Goal: Task Accomplishment & Management: Manage account settings

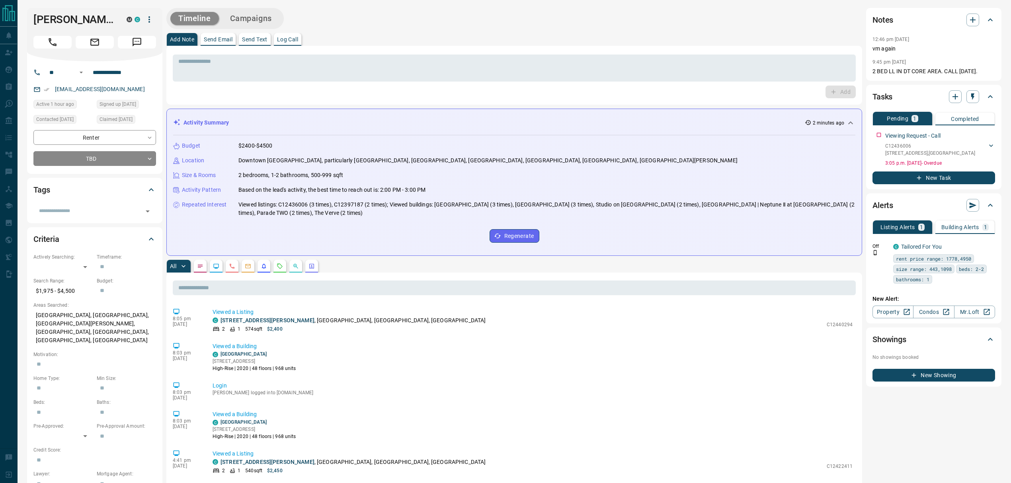
click at [390, 47] on div "* ​ Add" at bounding box center [514, 75] width 696 height 59
click at [281, 41] on p "Log Call" at bounding box center [287, 40] width 21 height 6
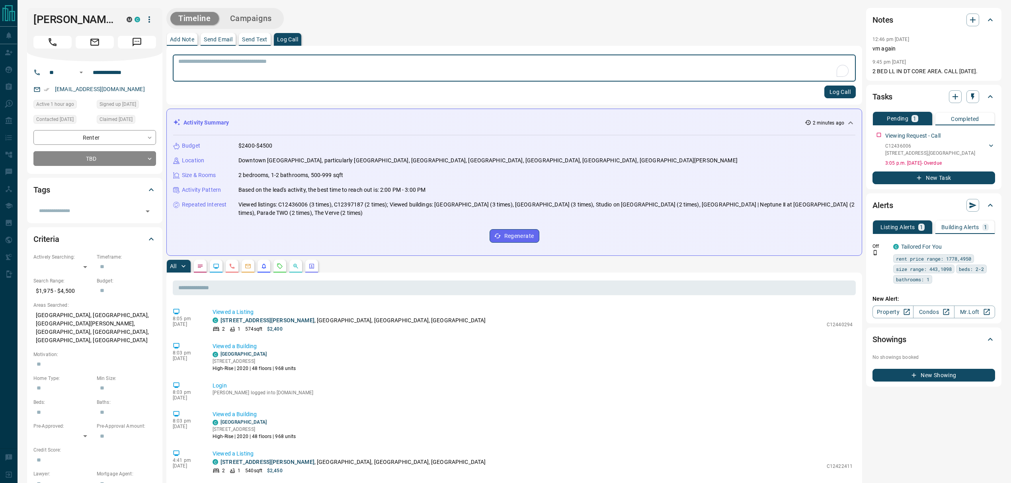
click at [837, 91] on button "Log Call" at bounding box center [840, 92] width 31 height 13
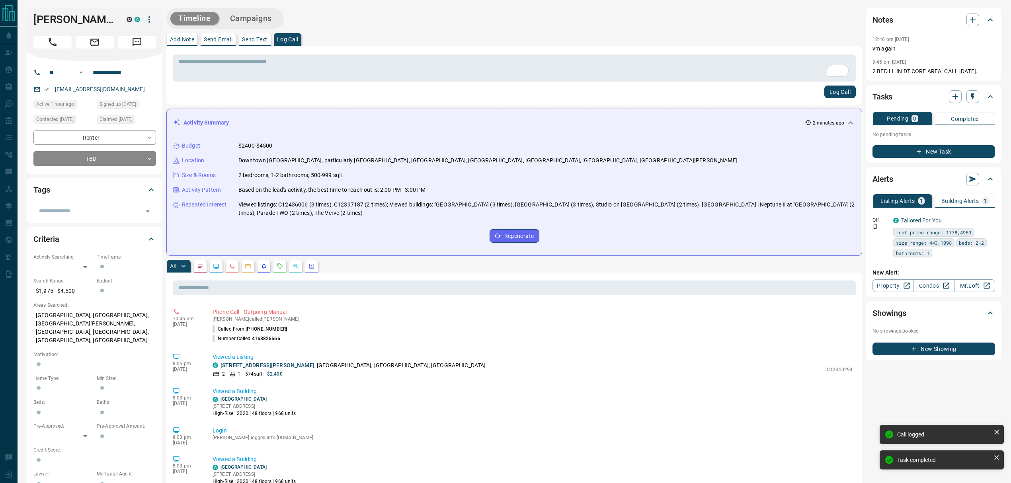
click at [195, 40] on button "Add Note" at bounding box center [182, 39] width 31 height 13
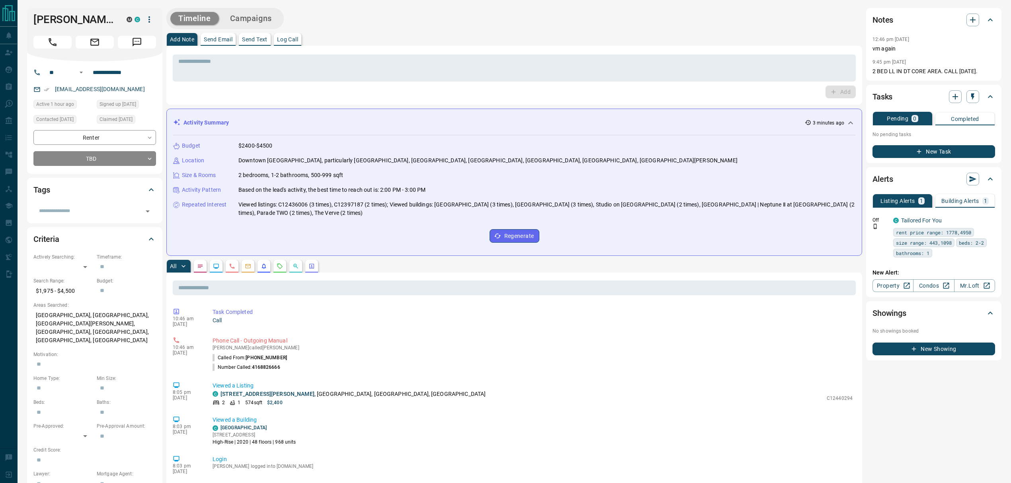
click at [518, 115] on div "Activity Summary 3 minutes ago" at bounding box center [514, 122] width 682 height 15
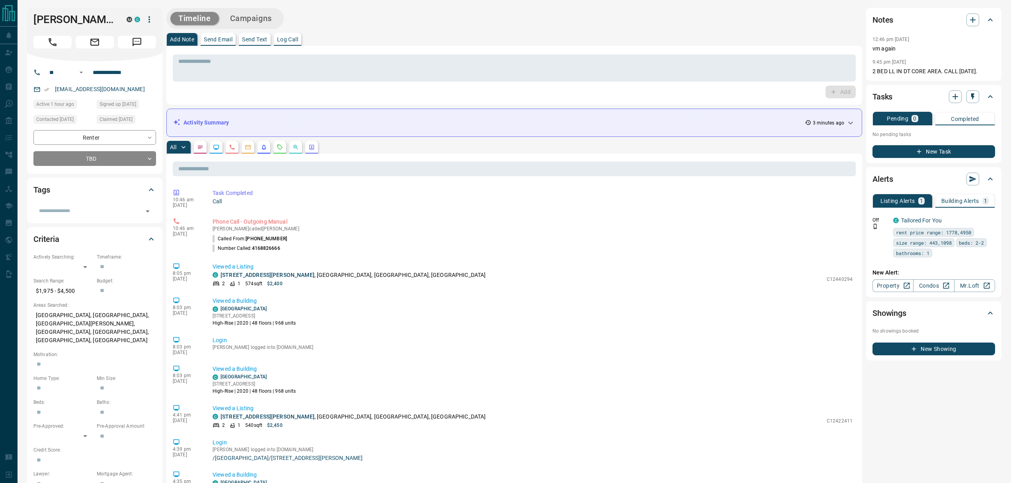
click at [401, 34] on div "Add Note Send Email Send Text Log Call" at bounding box center [514, 39] width 696 height 13
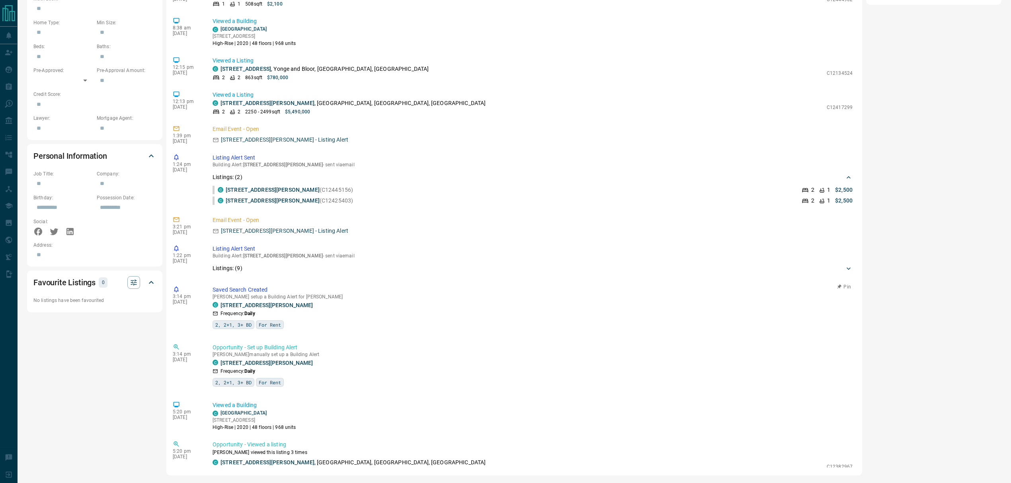
scroll to position [1263, 0]
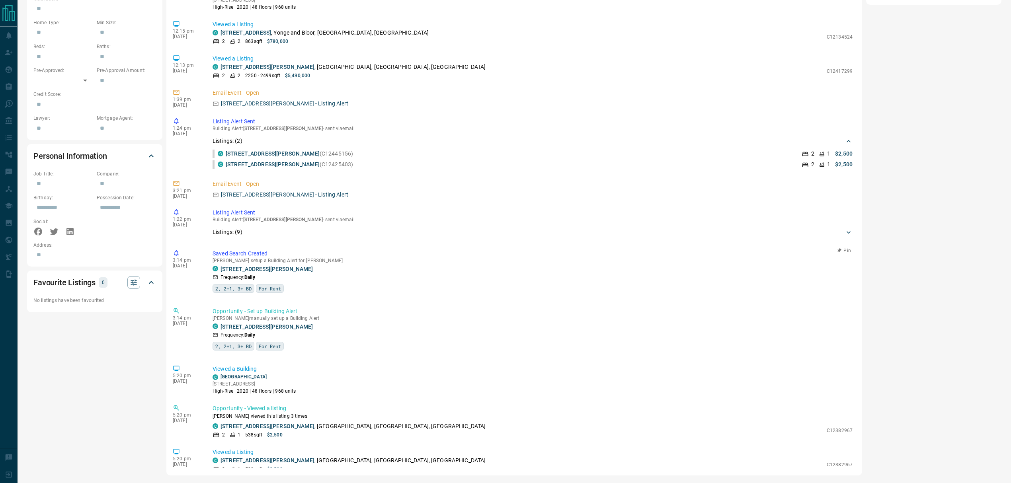
click at [413, 256] on p "Saved Search Created" at bounding box center [533, 254] width 640 height 8
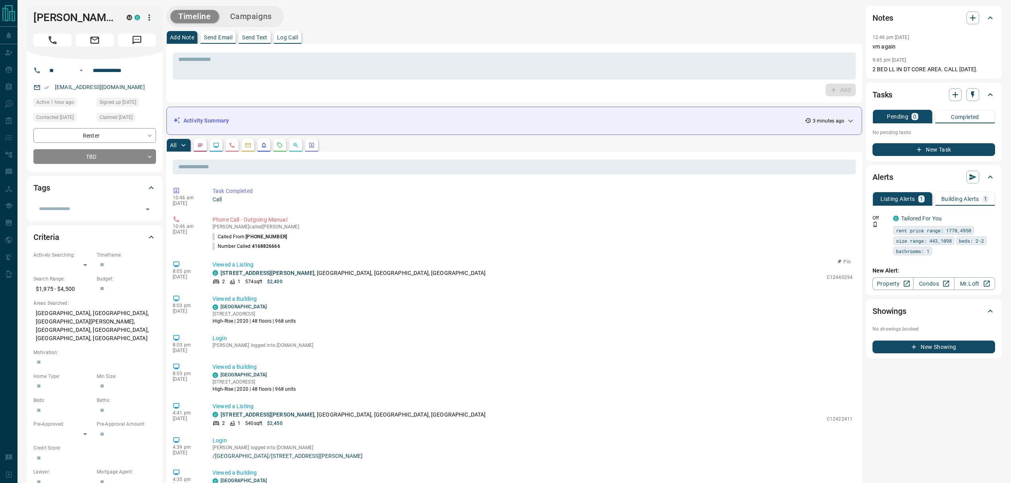
scroll to position [0, 0]
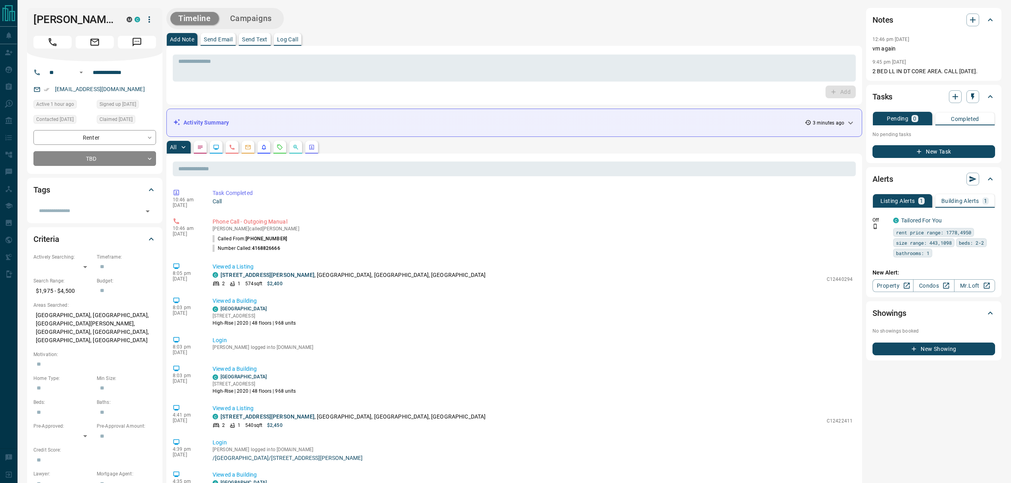
click at [969, 195] on button "Building Alerts 1" at bounding box center [965, 201] width 59 height 14
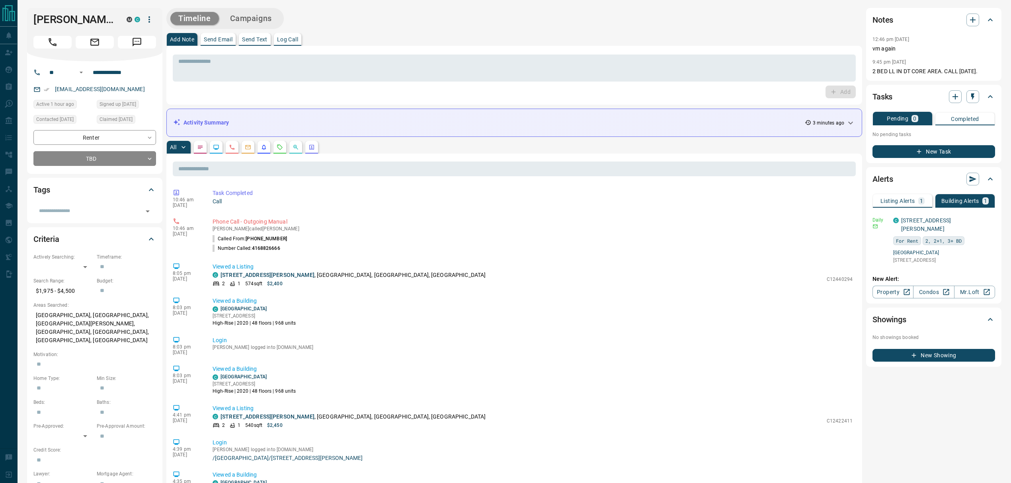
click at [262, 149] on icon "Listing Alerts" at bounding box center [264, 147] width 6 height 6
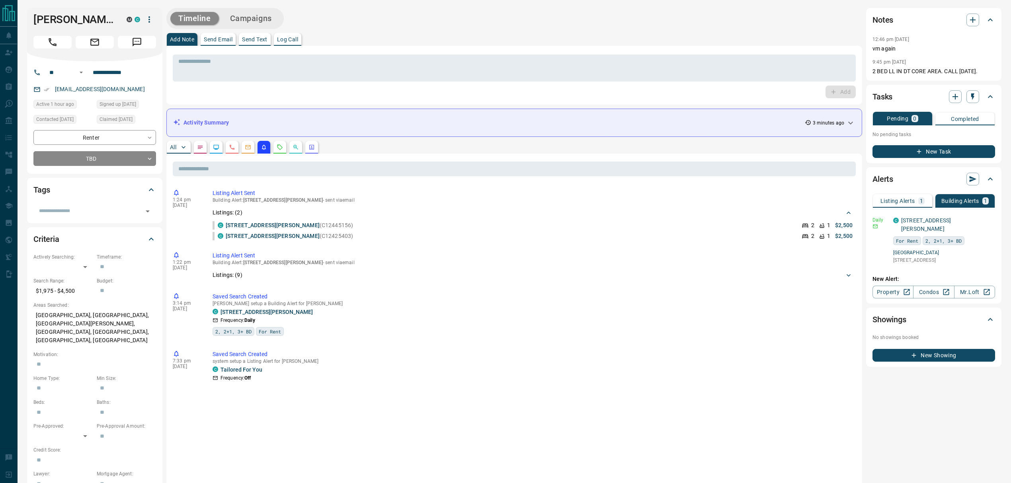
click at [276, 145] on button "button" at bounding box center [280, 147] width 13 height 13
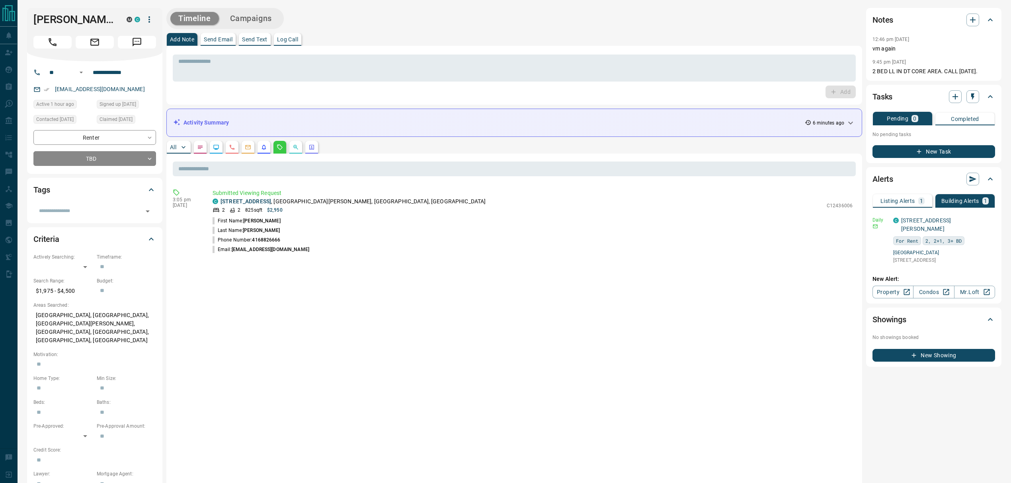
click at [163, 147] on div "**********" at bounding box center [514, 340] width 975 height 665
click at [170, 147] on p "All" at bounding box center [173, 148] width 6 height 6
